Goal: Transaction & Acquisition: Book appointment/travel/reservation

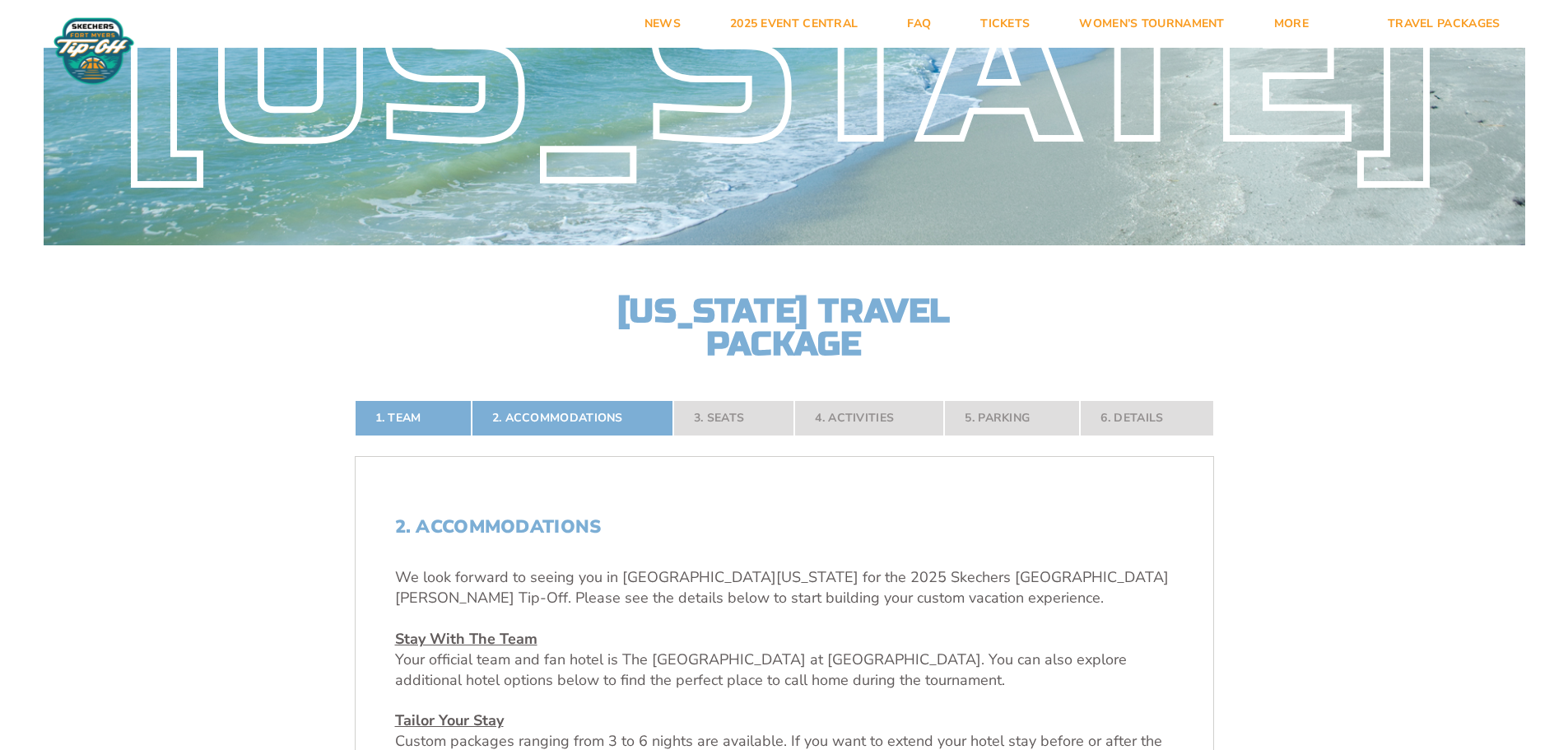
scroll to position [164, 0]
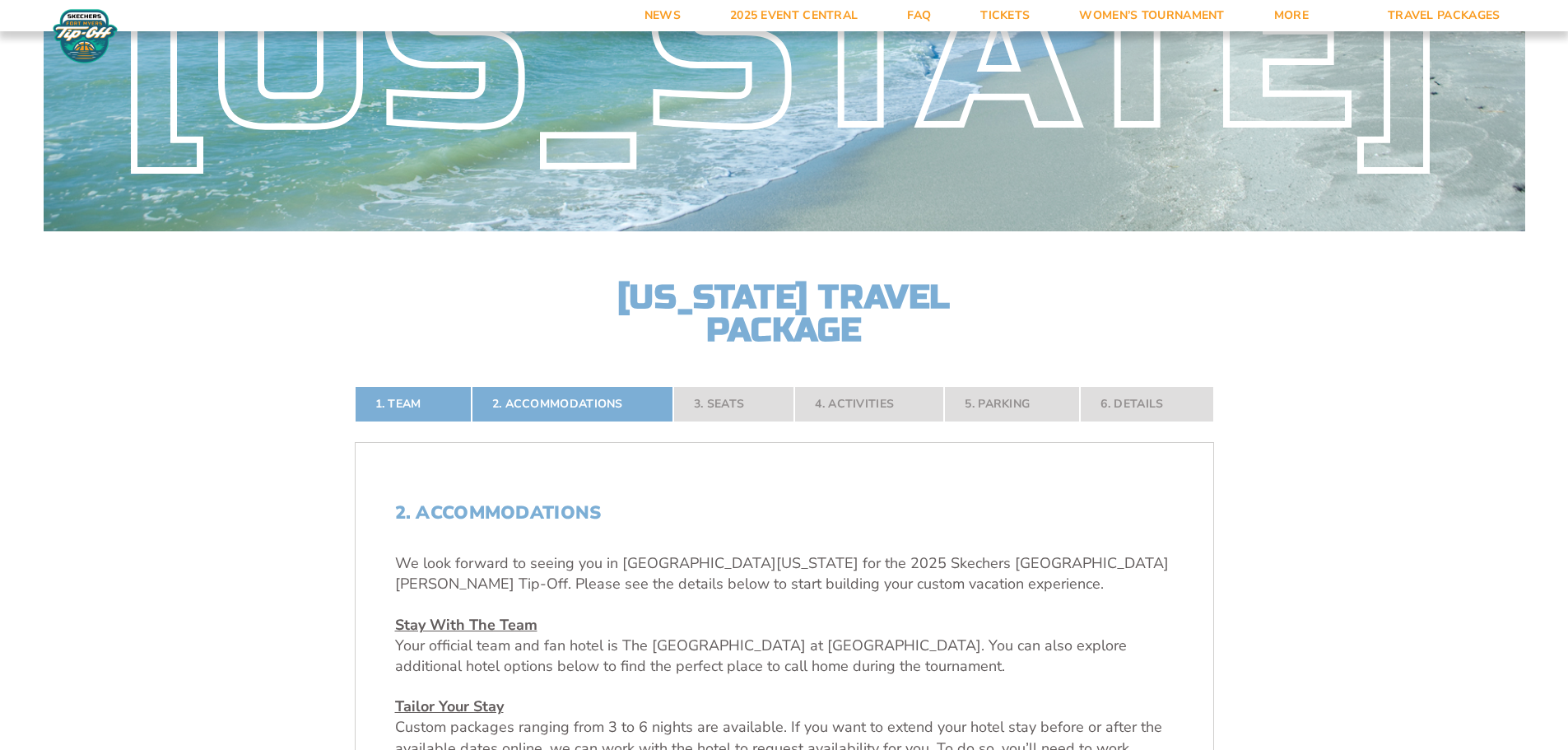
click at [720, 406] on nav "1. Team 2. Accommodations 3. Seats 4. Activities 5. Parking 6. Details" at bounding box center [784, 404] width 859 height 36
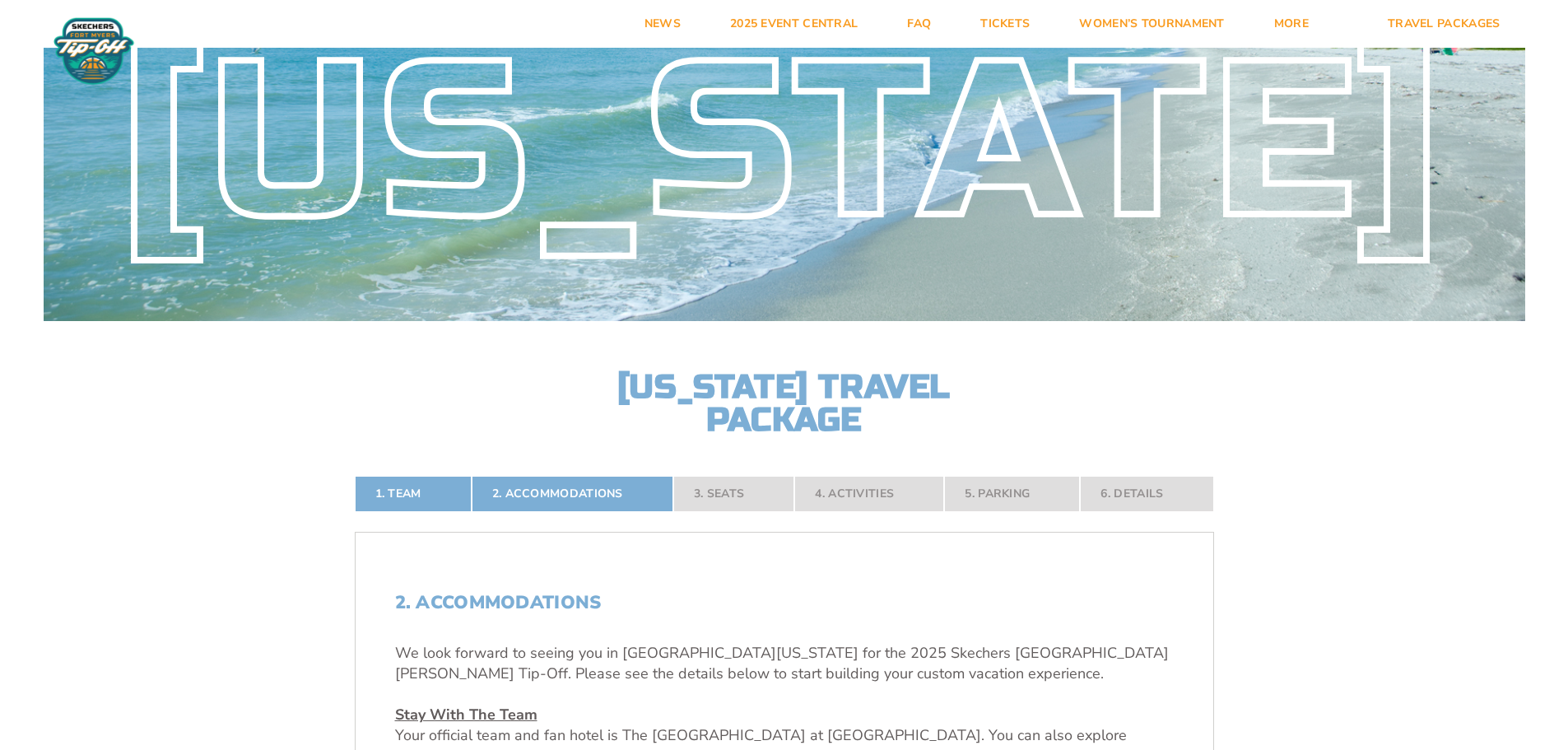
scroll to position [0, 0]
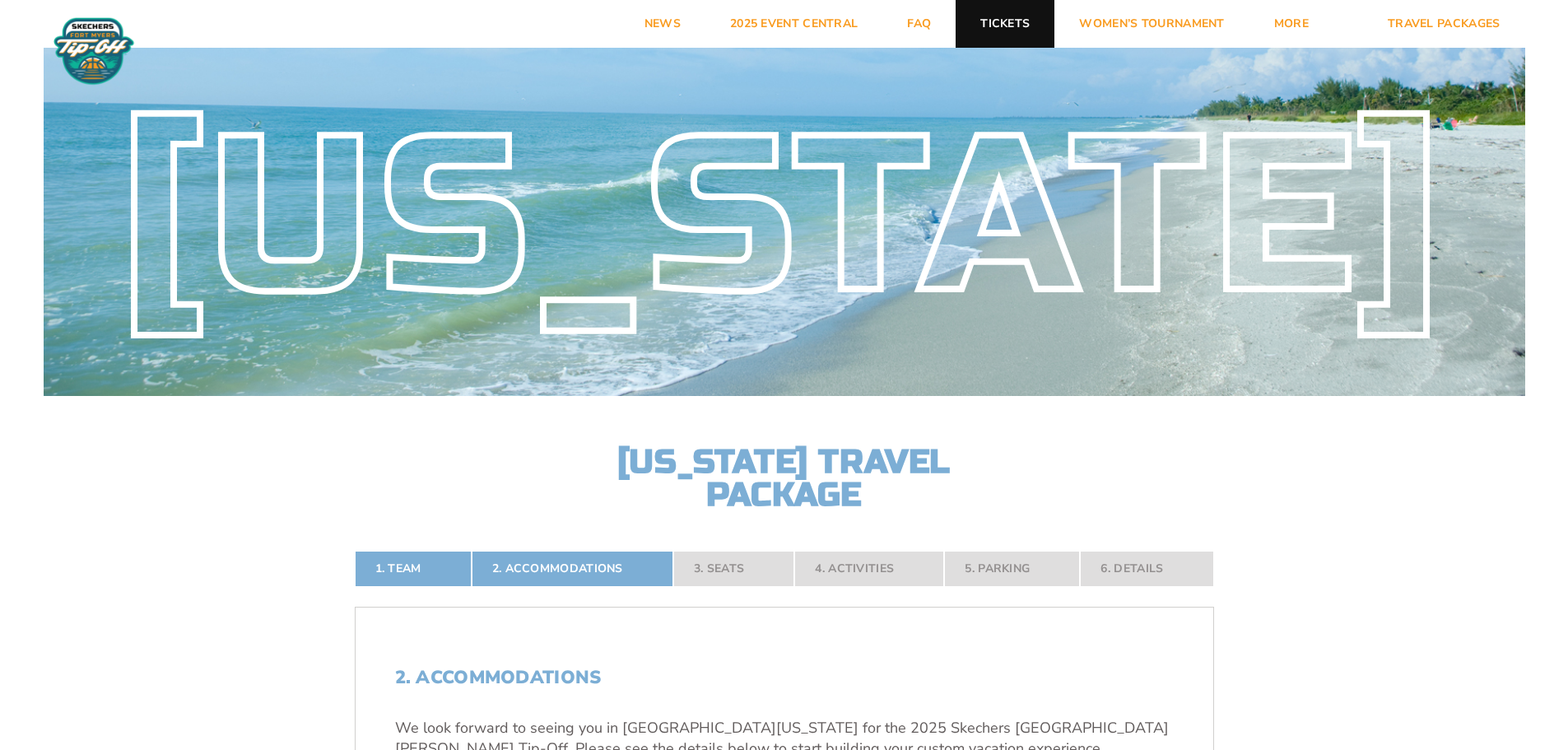
click at [982, 25] on link "Tickets" at bounding box center [1004, 24] width 98 height 48
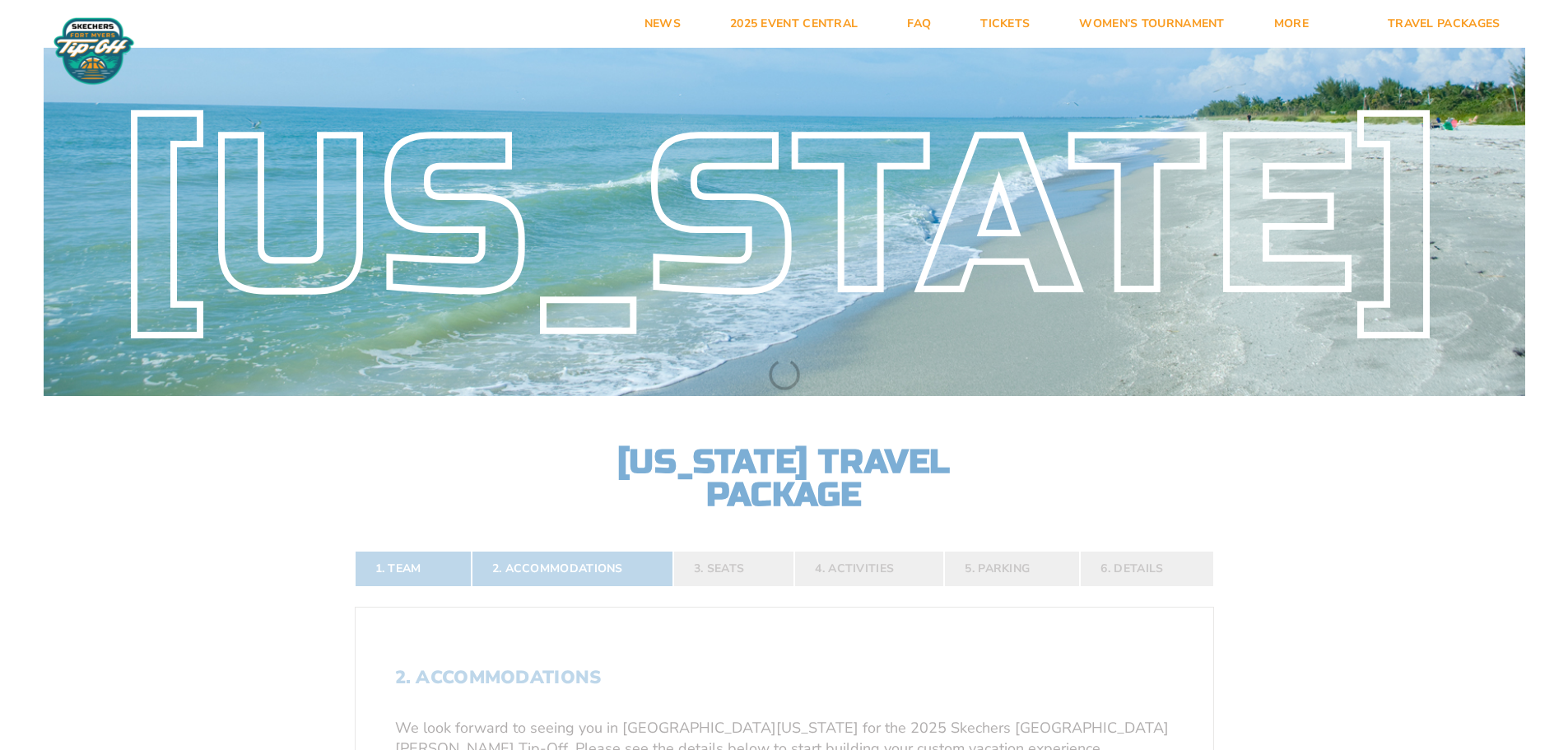
select select
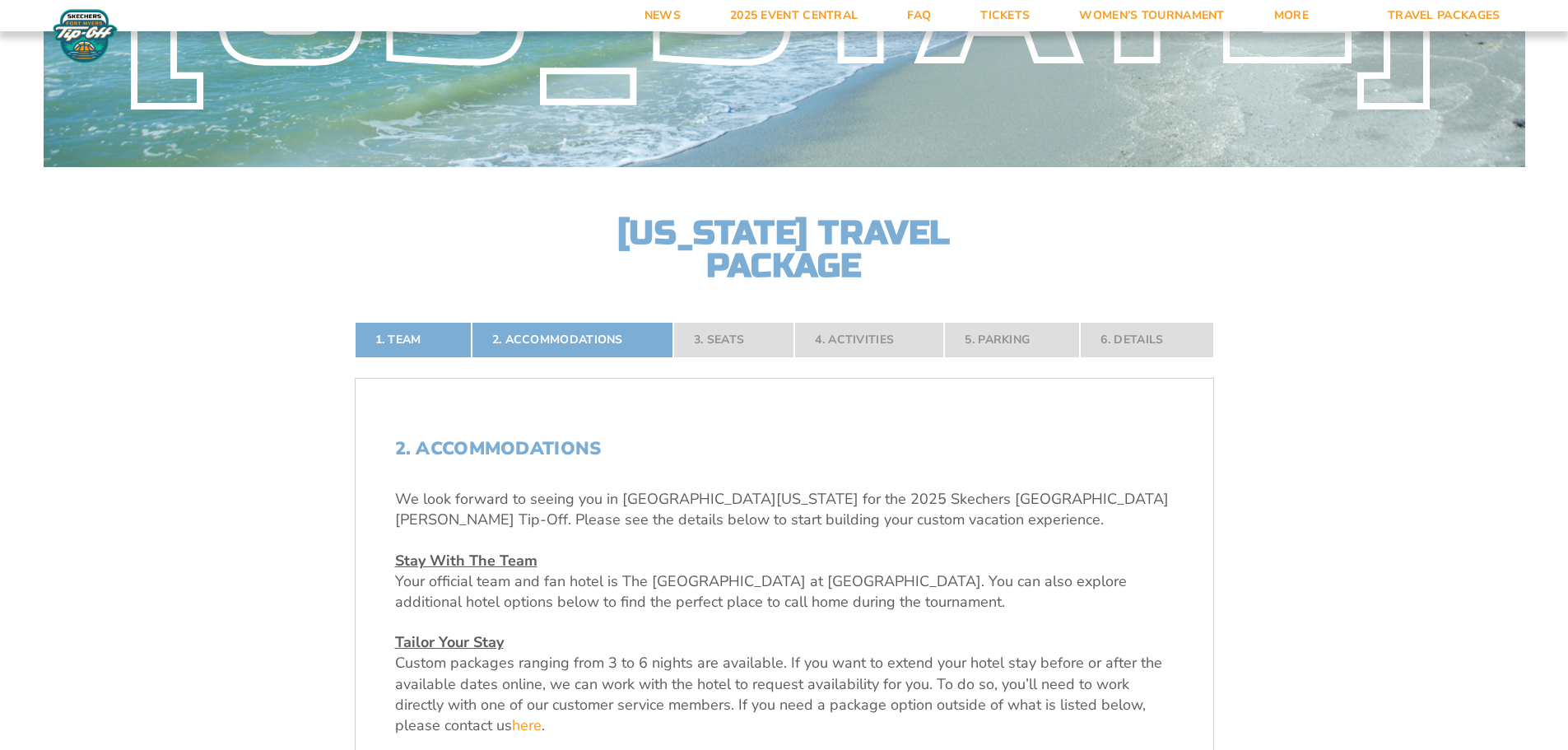
scroll to position [247, 0]
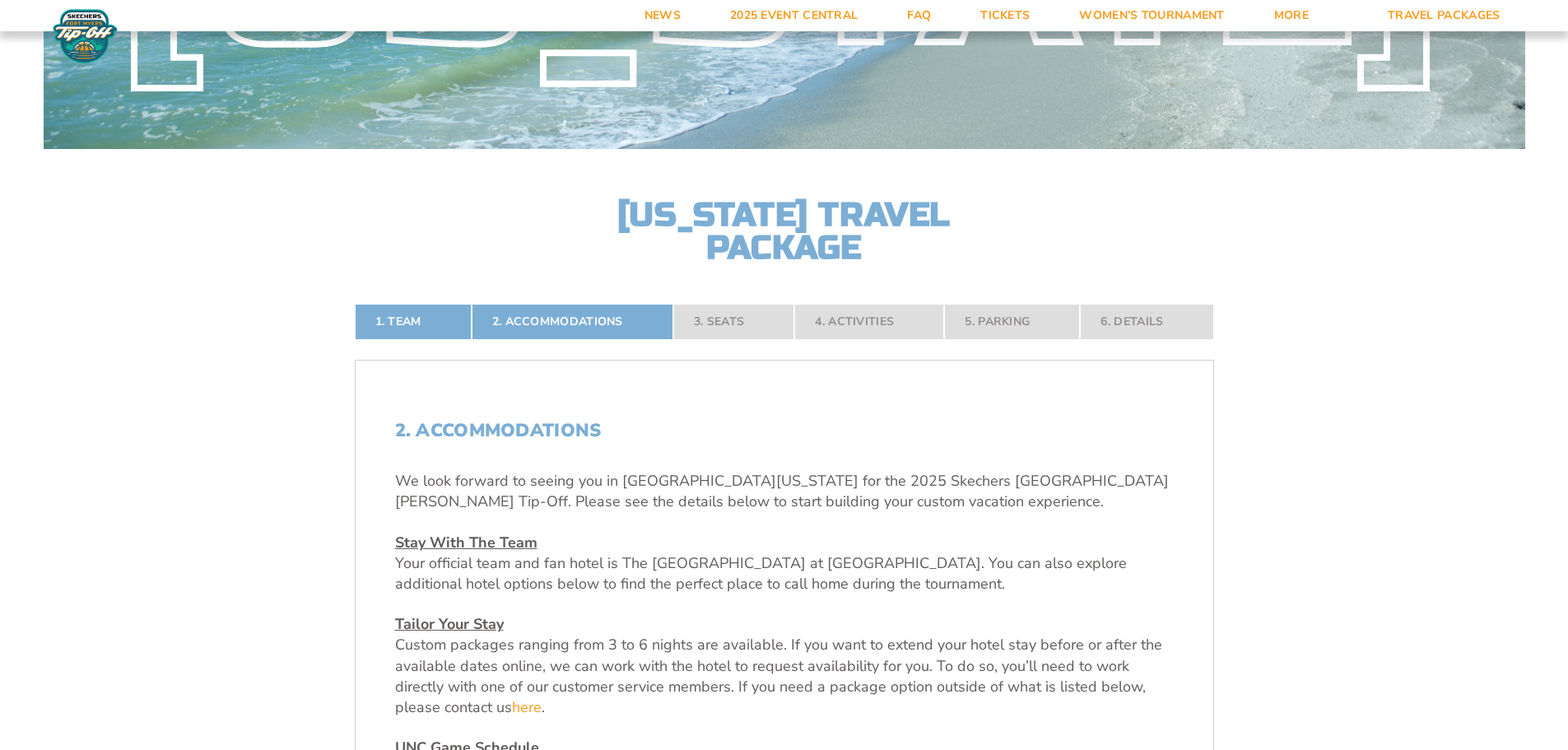
click at [715, 319] on nav "1. Team 2. Accommodations 3. Seats 4. Activities 5. Parking 6. Details" at bounding box center [784, 322] width 859 height 36
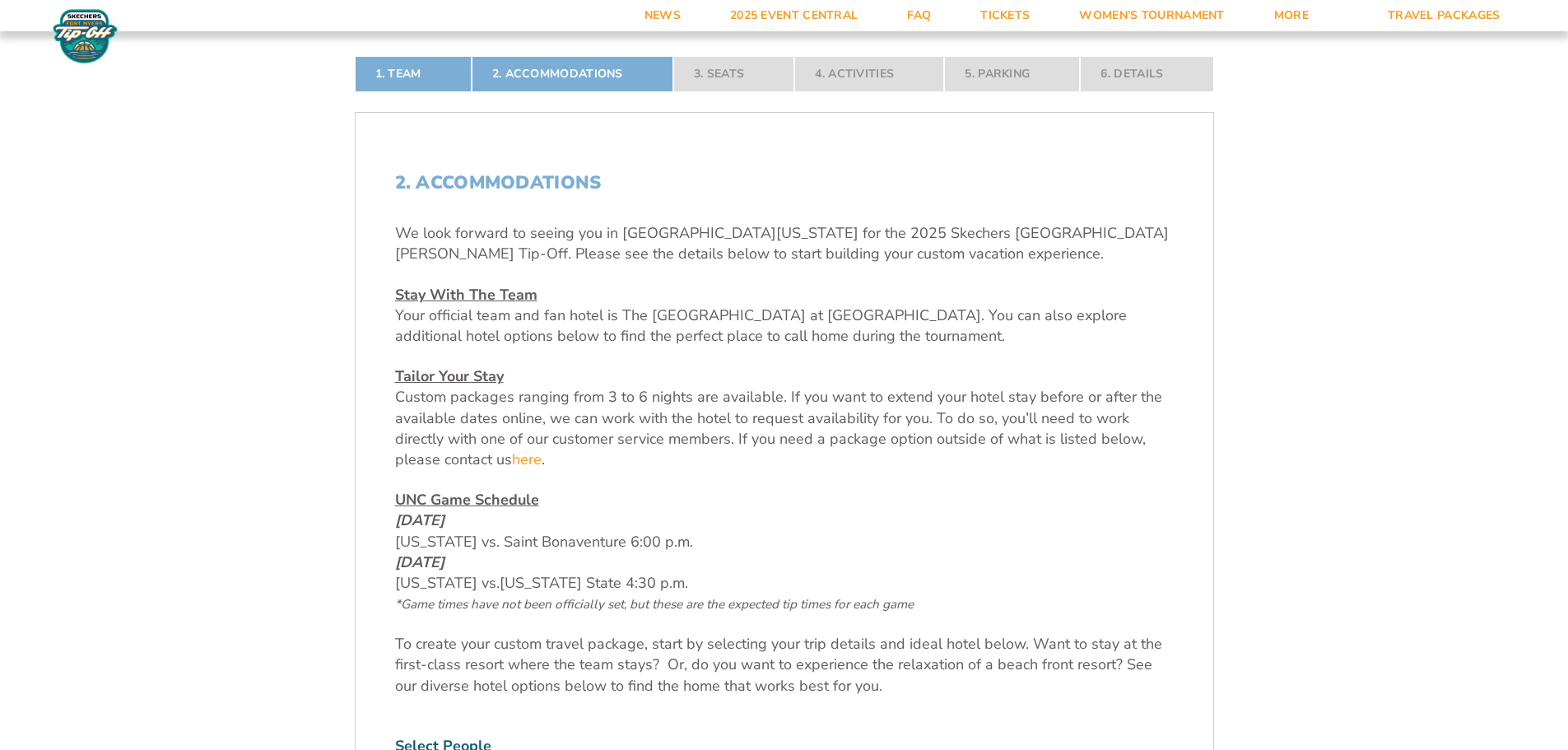
scroll to position [412, 0]
